Goal: Task Accomplishment & Management: Use online tool/utility

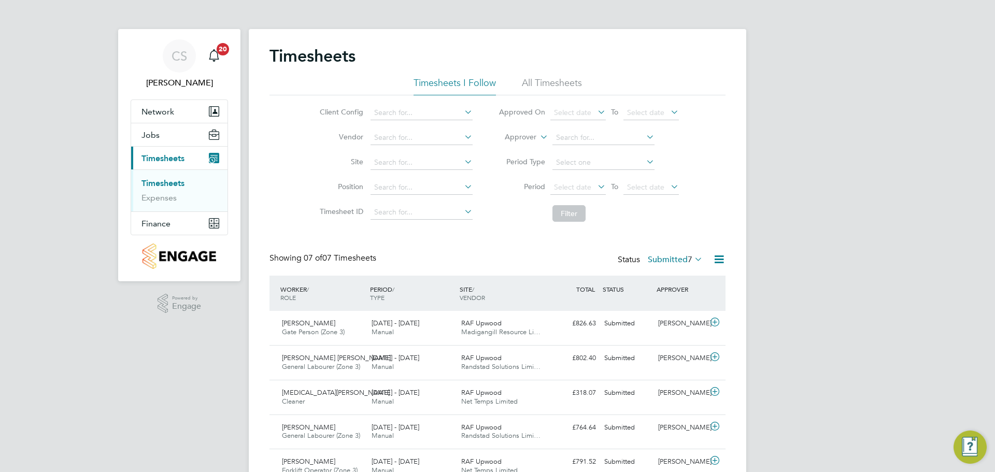
click at [380, 75] on div "Timesheets" at bounding box center [498, 61] width 456 height 31
drag, startPoint x: 364, startPoint y: 66, endPoint x: 280, endPoint y: 58, distance: 83.9
click at [280, 58] on div "Timesheets" at bounding box center [498, 61] width 456 height 31
click at [280, 57] on h2 "Timesheets" at bounding box center [313, 56] width 86 height 21
click at [275, 56] on h2 "Timesheets" at bounding box center [313, 56] width 86 height 21
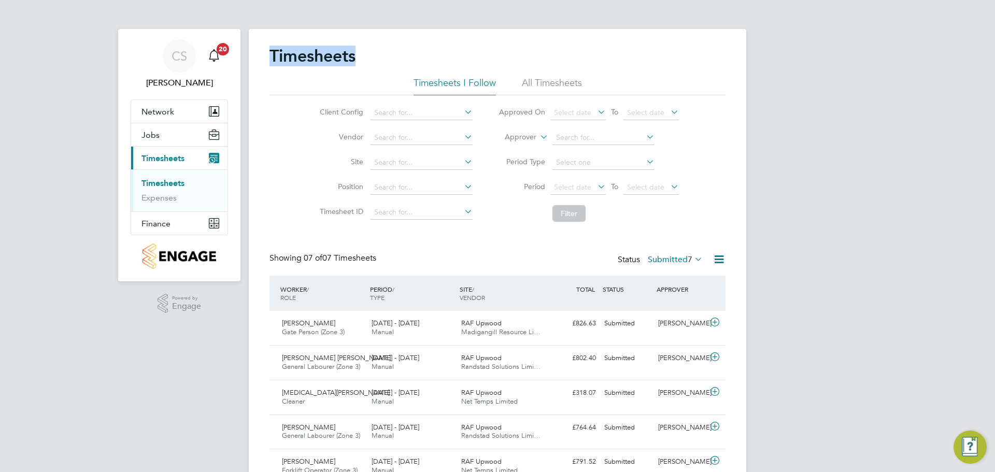
click at [275, 56] on h2 "Timesheets" at bounding box center [313, 56] width 86 height 21
click at [416, 55] on div "Timesheets" at bounding box center [498, 61] width 456 height 31
click at [411, 60] on div "Timesheets" at bounding box center [498, 61] width 456 height 31
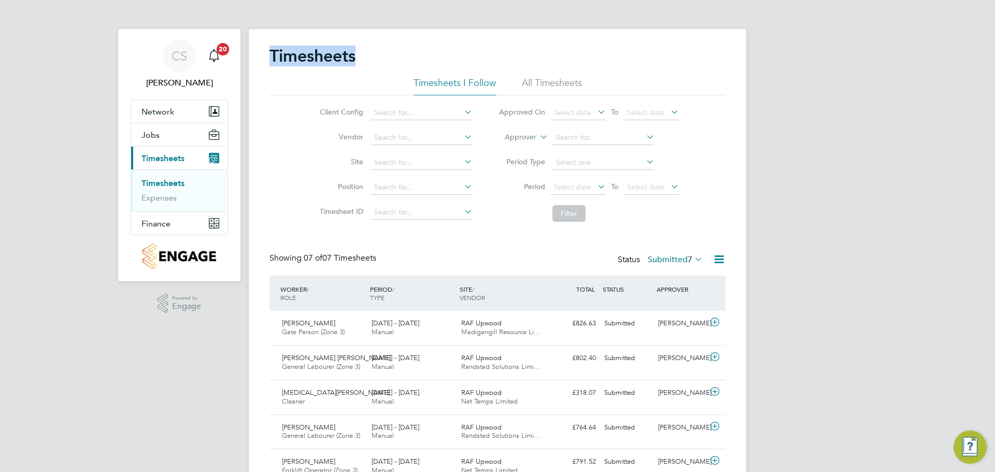
drag, startPoint x: 370, startPoint y: 62, endPoint x: 266, endPoint y: 56, distance: 103.8
click at [266, 56] on div "Timesheets Timesheets I Follow All Timesheets Client Config Vendor Site Positio…" at bounding box center [498, 306] width 498 height 554
click at [313, 51] on h2 "Timesheets" at bounding box center [313, 56] width 86 height 21
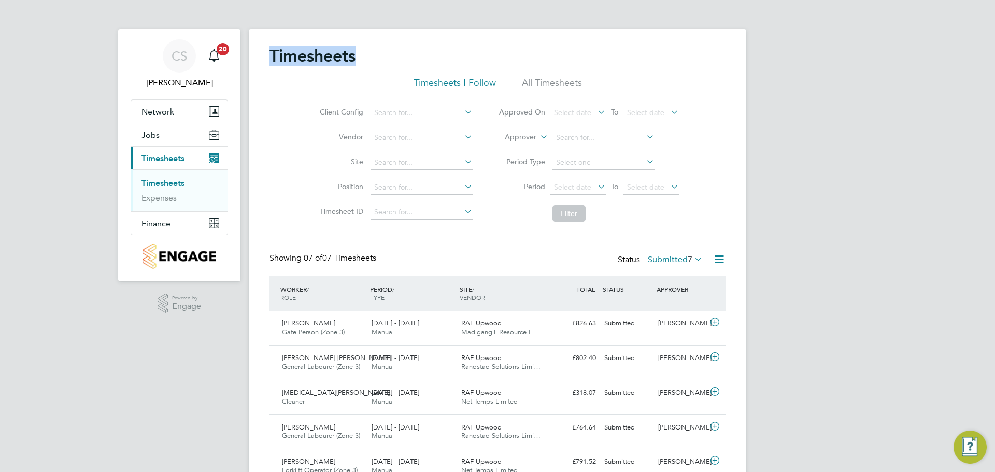
click at [392, 53] on div "Timesheets" at bounding box center [498, 61] width 456 height 31
click at [381, 43] on div "Timesheets Timesheets I Follow All Timesheets Client Config Vendor Site Positio…" at bounding box center [498, 306] width 498 height 554
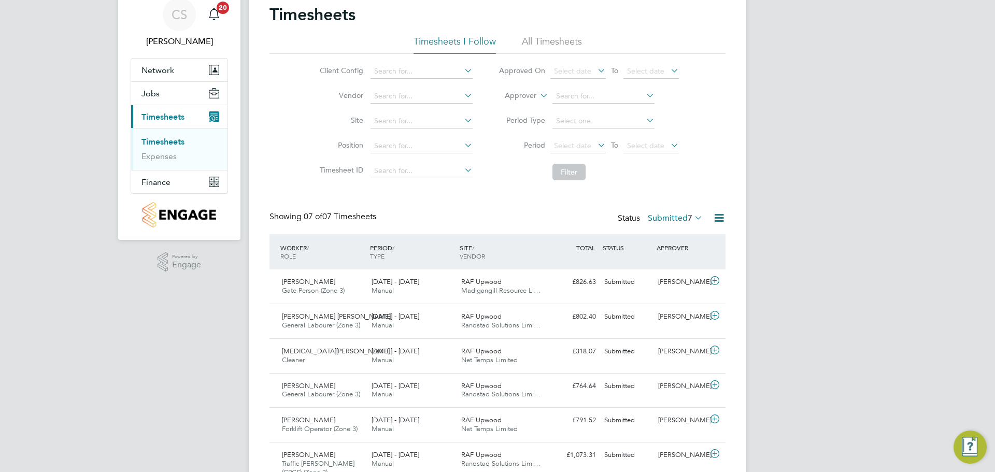
scroll to position [128, 0]
